Goal: Information Seeking & Learning: Learn about a topic

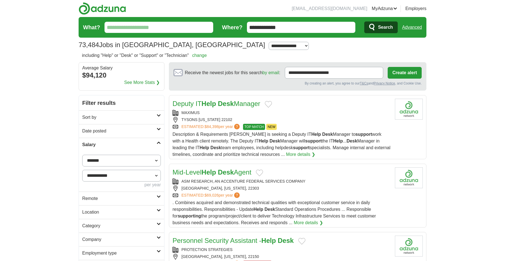
click at [120, 26] on input "What?" at bounding box center [158, 27] width 109 height 11
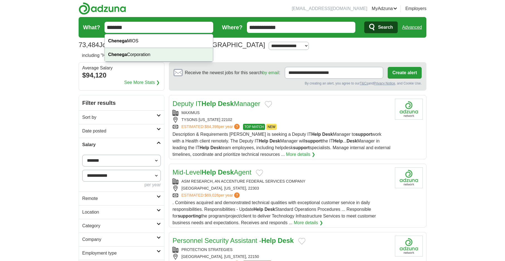
click at [121, 53] on strong "Chenega" at bounding box center [117, 54] width 19 height 5
type input "**********"
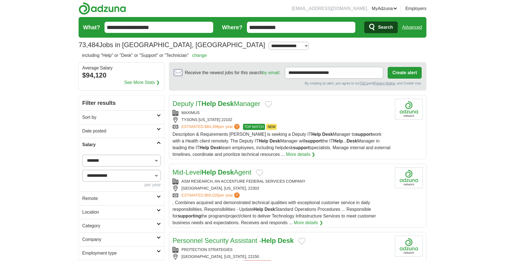
click at [290, 31] on input "**********" at bounding box center [301, 27] width 109 height 11
type input "*"
type input "**********"
click at [388, 28] on span "Search" at bounding box center [385, 27] width 15 height 11
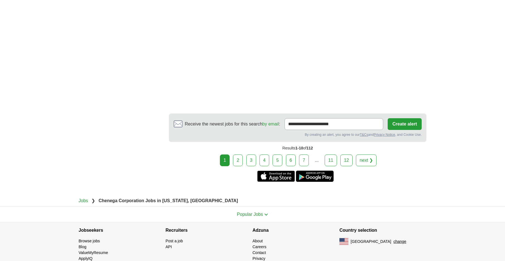
scroll to position [933, 0]
click at [239, 166] on link "2" at bounding box center [238, 160] width 10 height 12
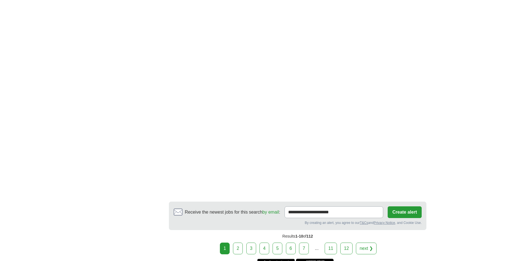
scroll to position [834, 0]
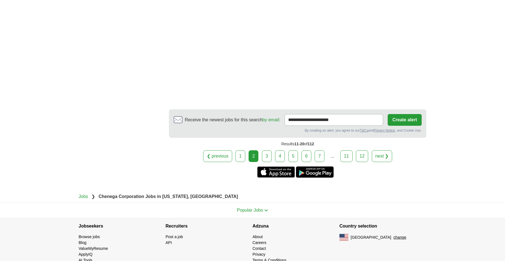
scroll to position [974, 0]
click at [269, 150] on link "3" at bounding box center [267, 156] width 10 height 12
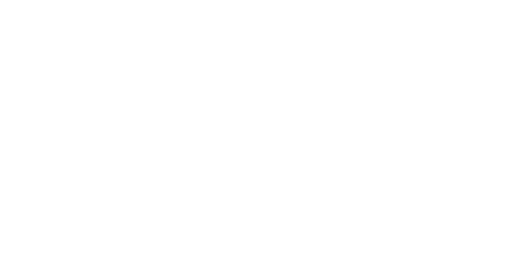
scroll to position [1023, 0]
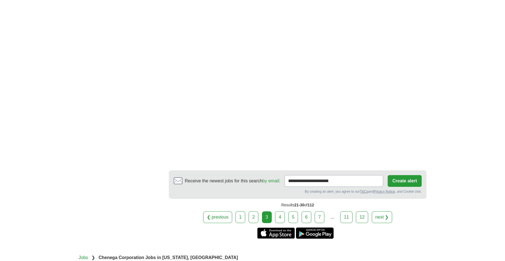
click at [279, 211] on link "4" at bounding box center [280, 217] width 10 height 12
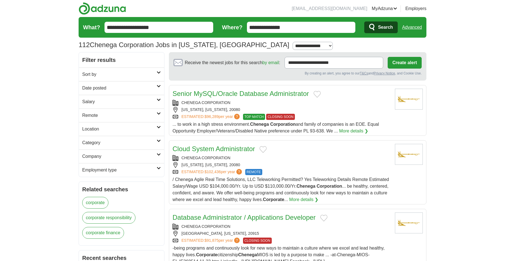
click at [254, 184] on span "/ Chenega Agile Real Time Solutions, LLC Teleworking Permitted? Yes Teleworking…" at bounding box center [280, 189] width 216 height 25
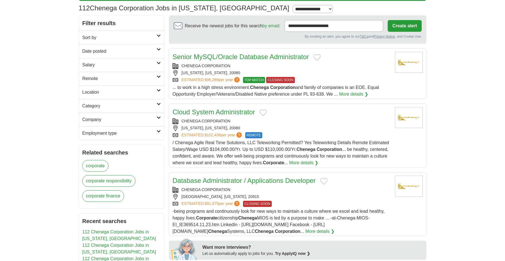
scroll to position [37, 0]
